Goal: Book appointment/travel/reservation

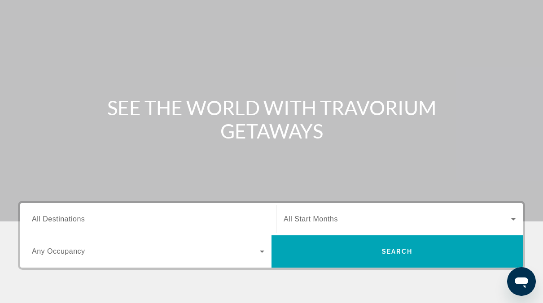
scroll to position [135, 0]
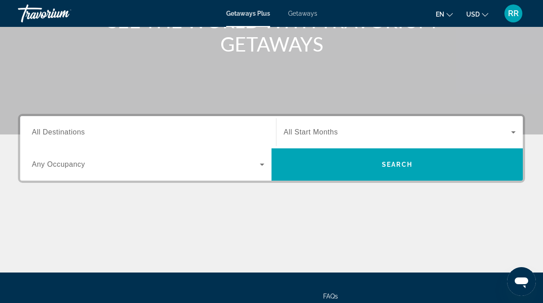
click at [61, 132] on span "All Destinations" at bounding box center [58, 132] width 53 height 8
click at [61, 132] on input "Destination All Destinations" at bounding box center [148, 132] width 232 height 11
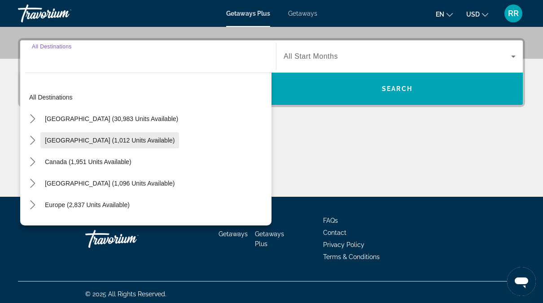
scroll to position [214, 0]
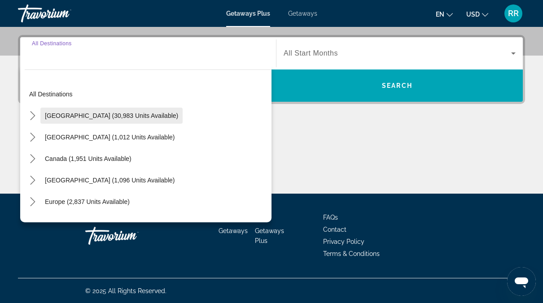
click at [103, 112] on span "[GEOGRAPHIC_DATA] (30,983 units available)" at bounding box center [111, 115] width 133 height 7
type input "**********"
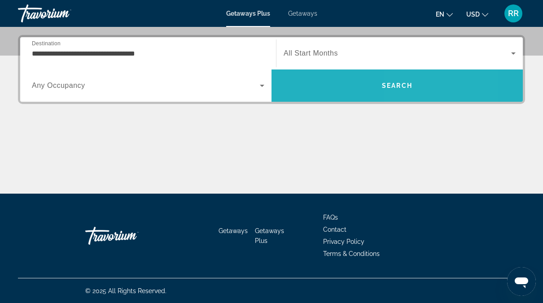
click at [425, 92] on span "Search" at bounding box center [396, 86] width 251 height 22
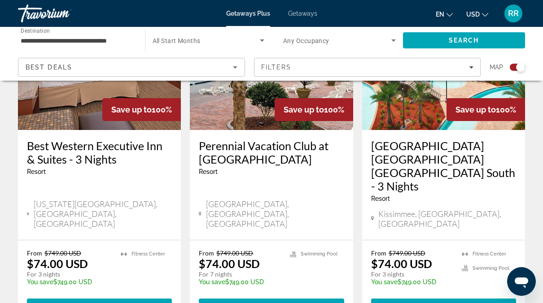
scroll to position [269, 0]
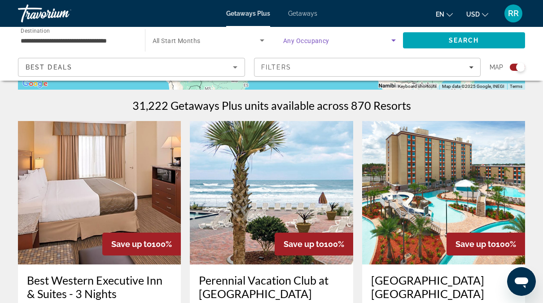
click at [394, 37] on icon "Search widget" at bounding box center [393, 40] width 11 height 11
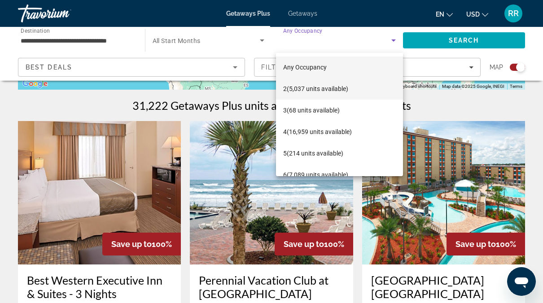
click at [325, 89] on span "2 (5,037 units available)" at bounding box center [315, 88] width 65 height 11
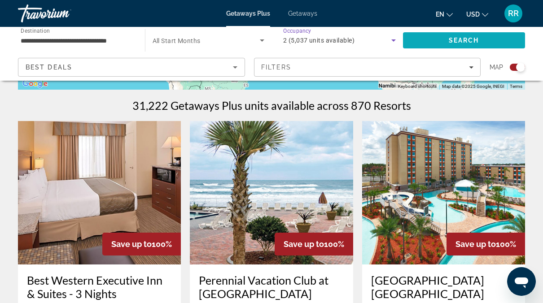
click at [463, 44] on span "Search" at bounding box center [464, 41] width 122 height 22
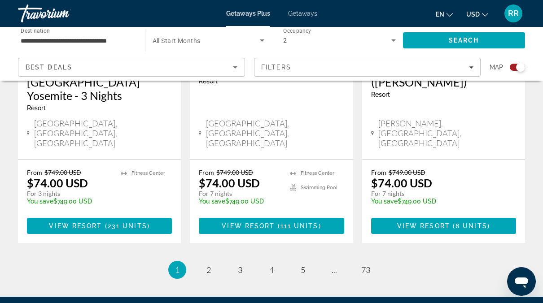
scroll to position [1520, 0]
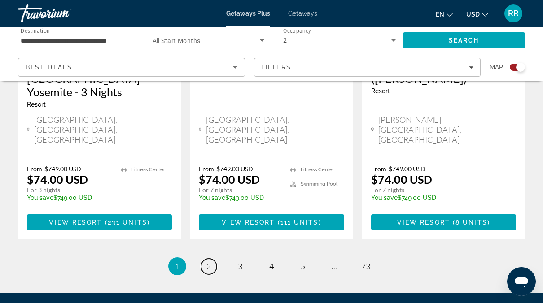
click at [210, 262] on span "2" at bounding box center [208, 267] width 4 height 10
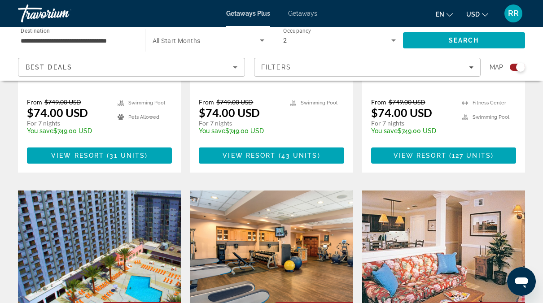
scroll to position [449, 0]
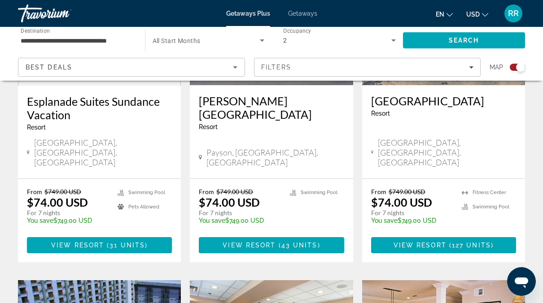
click at [425, 97] on h3 "[GEOGRAPHIC_DATA]" at bounding box center [443, 100] width 145 height 13
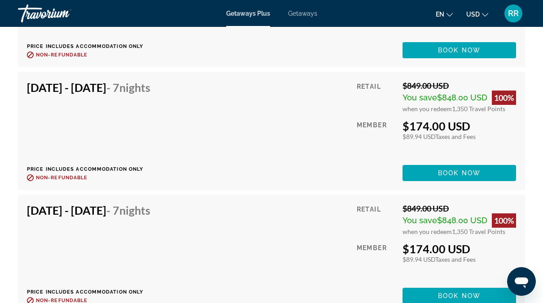
scroll to position [1929, 0]
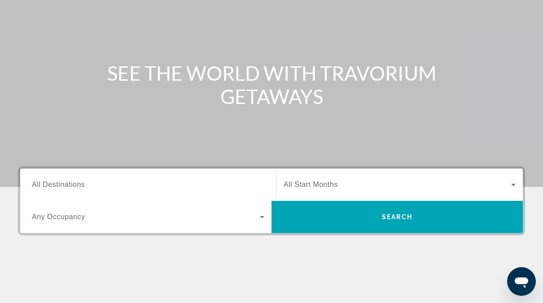
scroll to position [135, 0]
